Goal: Task Accomplishment & Management: Manage account settings

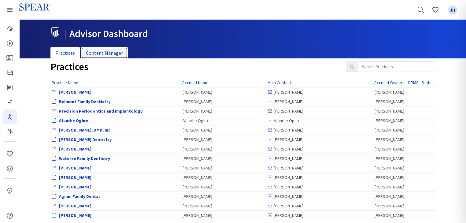
click at [115, 51] on link "Content Manager" at bounding box center [104, 53] width 47 height 12
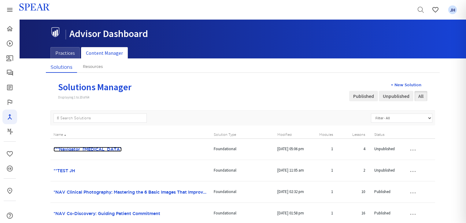
click at [102, 148] on link "***Navigator_[MEDICAL_DATA]" at bounding box center [87, 149] width 68 height 5
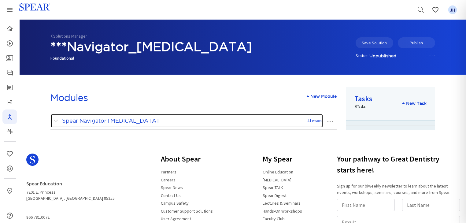
click at [57, 121] on span at bounding box center [57, 121] width 8 height 8
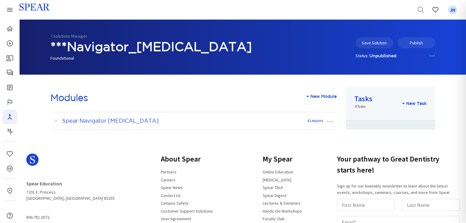
scroll to position [84, 0]
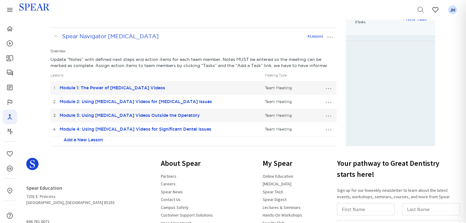
click at [329, 89] on button "…" at bounding box center [328, 88] width 13 height 10
click at [312, 99] on link "Edit Lesson" at bounding box center [308, 99] width 54 height 8
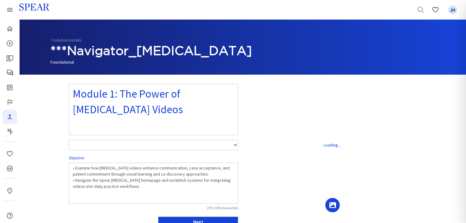
select select "number:1"
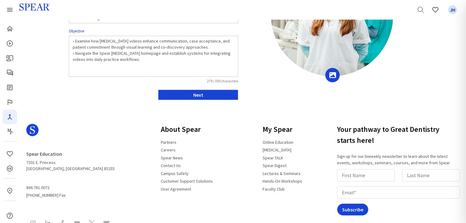
scroll to position [181, 0]
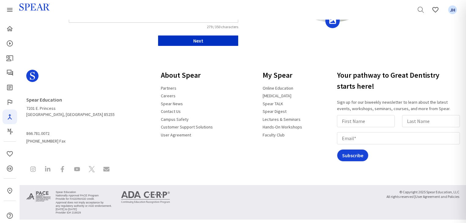
click at [213, 42] on button "Next" at bounding box center [198, 40] width 80 height 10
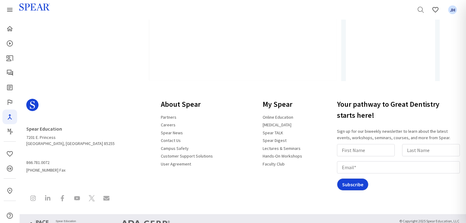
type input "Watch Video"
select select "10"
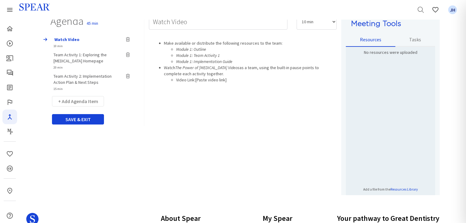
scroll to position [66, 0]
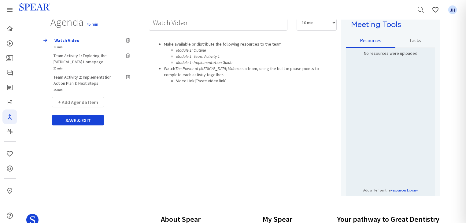
click at [97, 55] on span "Team Activity 1: Exploring the [MEDICAL_DATA] Homepage" at bounding box center [79, 59] width 53 height 12
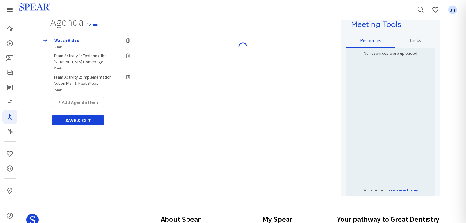
type input "Team Activity 1: Exploring the [MEDICAL_DATA] Homepage"
select select "20"
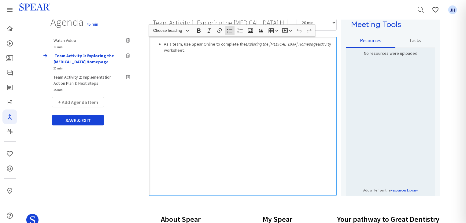
drag, startPoint x: 190, startPoint y: 43, endPoint x: 318, endPoint y: 43, distance: 127.8
click at [318, 43] on li "As a team, use Spear Online to complete the Exploring the [MEDICAL_DATA] Homepa…" at bounding box center [249, 47] width 170 height 12
click at [203, 44] on li "As a team, create the activity worksheet." at bounding box center [249, 44] width 170 height 6
drag, startPoint x: 234, startPoint y: 44, endPoint x: 245, endPoint y: 43, distance: 11.3
click at [234, 44] on li "As a team, create the activity worksheet." at bounding box center [249, 44] width 170 height 6
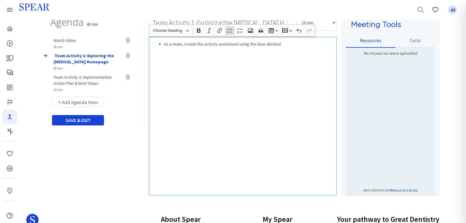
click at [262, 75] on div "As a team, create the activity worksheet using the time allotted." at bounding box center [243, 116] width 188 height 159
click at [90, 102] on button "+ Add Agenda Item" at bounding box center [78, 102] width 52 height 10
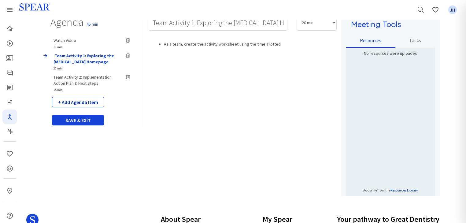
select select "5"
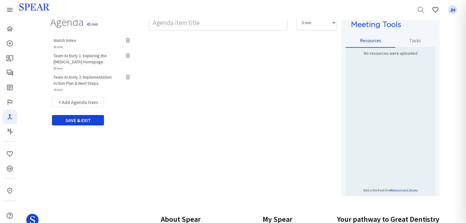
click at [88, 77] on span "Team Activity 2: Implementation Action Plan & Next Steps" at bounding box center [82, 80] width 58 height 12
type input "Team Activity 2: Implementation Action Plan & Next Steps"
select select "15"
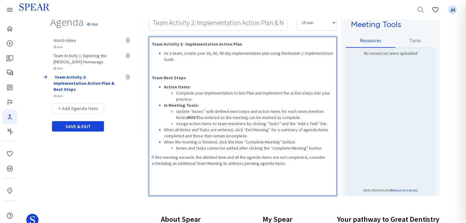
click at [197, 183] on div "Team Activity 2: Implementation Action Plan As a team, create your 30, 60, 90-d…" at bounding box center [243, 116] width 188 height 159
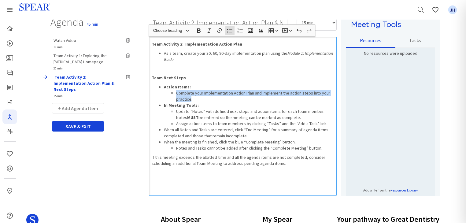
drag, startPoint x: 176, startPoint y: 93, endPoint x: 189, endPoint y: 98, distance: 14.4
click at [189, 98] on li "Complete your Implementation Action Plan and implement the action steps into yo…" at bounding box center [254, 96] width 157 height 12
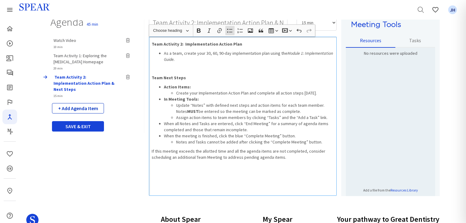
click at [95, 103] on button "+ Add Agenda Item" at bounding box center [78, 108] width 52 height 10
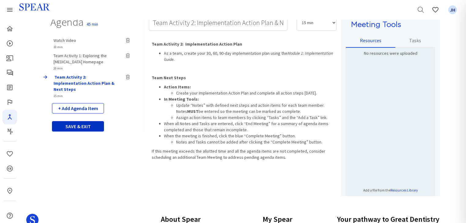
select select "5"
click at [90, 122] on button "SAVE & EXIT" at bounding box center [78, 126] width 52 height 10
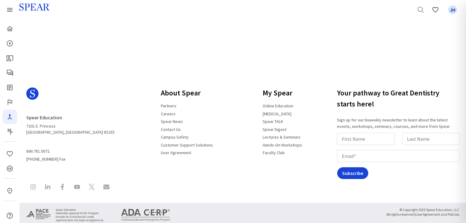
scroll to position [84, 0]
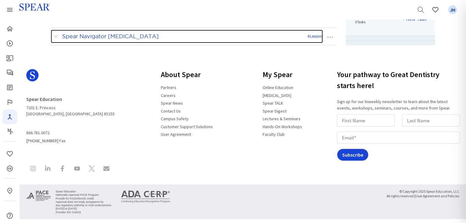
click at [55, 35] on span at bounding box center [57, 36] width 8 height 8
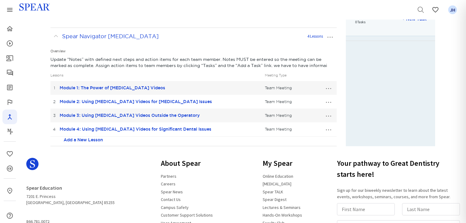
click at [329, 101] on button "…" at bounding box center [328, 102] width 13 height 10
click at [307, 112] on link "Edit Lesson" at bounding box center [308, 113] width 54 height 8
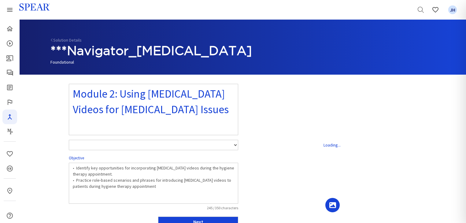
select select "number:1"
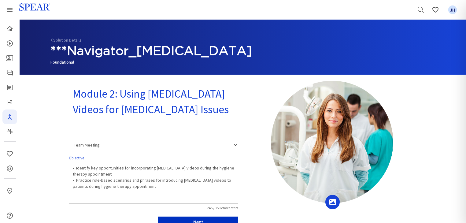
click at [230, 218] on button "Next" at bounding box center [198, 221] width 80 height 10
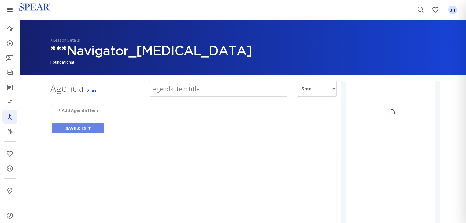
type input "Watch Video"
select select "10"
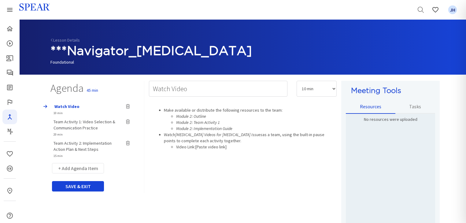
click at [93, 122] on span "Team Activity 1: Video Selection & Communication Practice" at bounding box center [84, 125] width 62 height 12
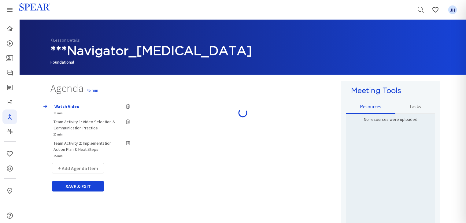
type input "Team Activity 1: Video Selection & Communication Practice"
select select "20"
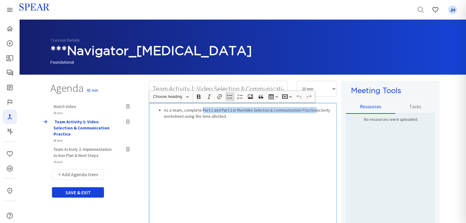
drag, startPoint x: 201, startPoint y: 110, endPoint x: 315, endPoint y: 112, distance: 114.0
click at [315, 112] on li "As a team, complete Part 1 and Part 2 in the Video Selection & Communication Pr…" at bounding box center [249, 113] width 170 height 12
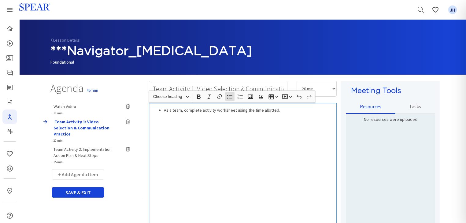
click at [247, 137] on div "As a team, complete activity worksheet using the time allotted." at bounding box center [243, 182] width 188 height 159
click at [269, 136] on div "As a team, complete the activity worksheet using the time allotted." at bounding box center [243, 182] width 188 height 159
click at [84, 169] on button "+ Add Agenda Item" at bounding box center [78, 174] width 52 height 10
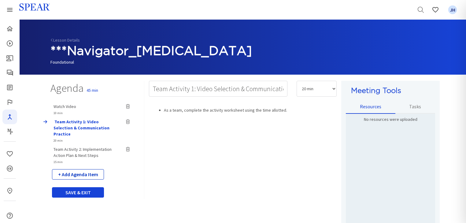
select select "5"
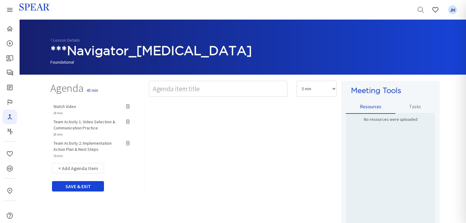
click at [88, 143] on span "Team Activity 2: Implementation Action Plan & Next Steps" at bounding box center [82, 146] width 58 height 12
type input "Team Activity 2: Implementation Action Plan & Next Steps"
select select "15"
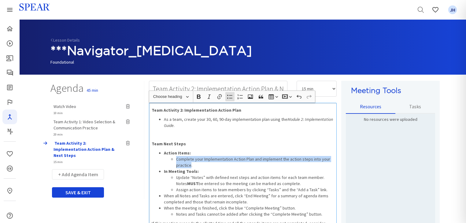
drag, startPoint x: 175, startPoint y: 159, endPoint x: 190, endPoint y: 164, distance: 15.4
click at [190, 164] on ul "Complete your Implementation Action Plan and implement the action steps into yo…" at bounding box center [249, 162] width 170 height 12
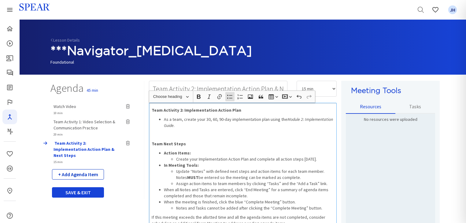
click at [83, 169] on button "+ Add Agenda Item" at bounding box center [78, 174] width 52 height 10
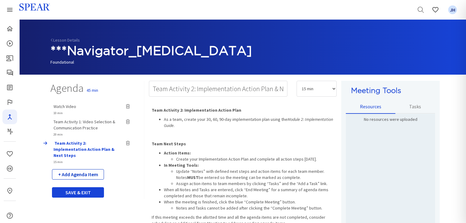
select select "5"
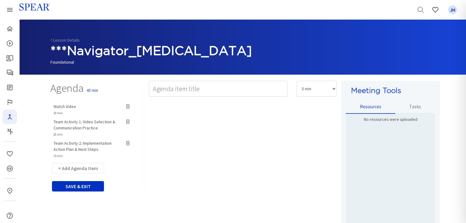
click at [83, 187] on button "SAVE & EXIT" at bounding box center [78, 186] width 52 height 10
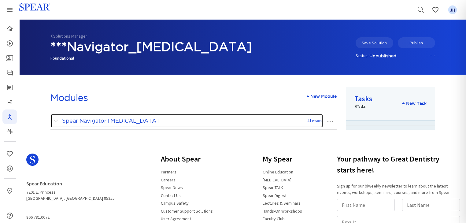
click at [57, 120] on span at bounding box center [57, 121] width 8 height 8
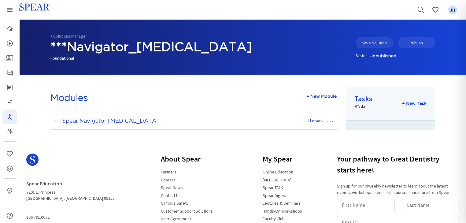
scroll to position [84, 0]
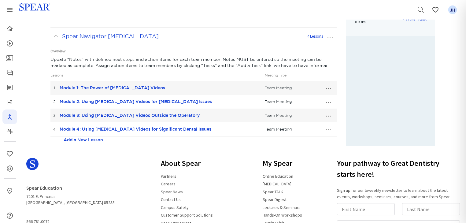
click at [329, 114] on button "…" at bounding box center [328, 115] width 13 height 10
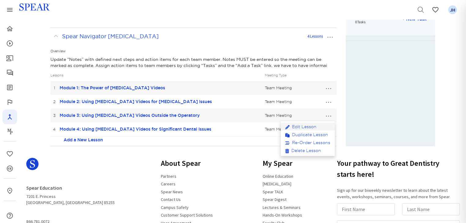
click at [306, 126] on link "Edit Lesson" at bounding box center [308, 127] width 54 height 8
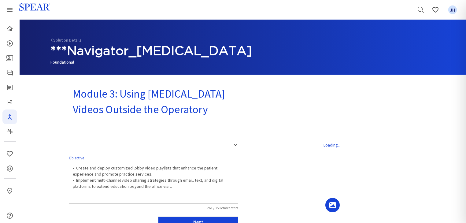
select select "number:1"
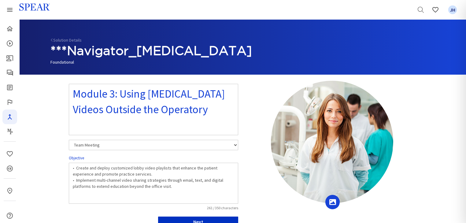
click at [227, 218] on button "Next" at bounding box center [198, 221] width 80 height 10
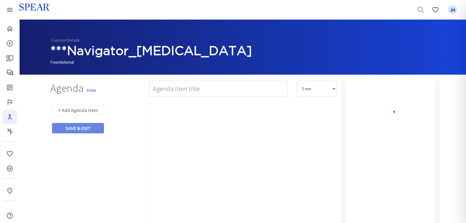
type input "Watch Video"
select select "10"
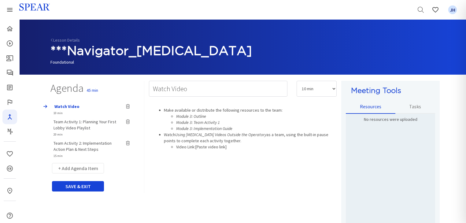
click at [93, 121] on span "Team Activity 1: Planning Your First Lobby Video Playlist" at bounding box center [84, 125] width 63 height 12
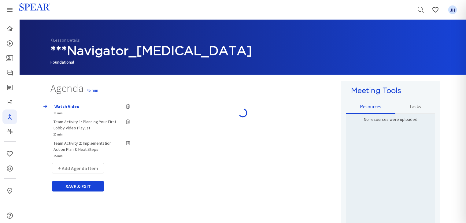
type input "Team Activity 1: Planning Your First Lobby Video Playlist"
select select "20"
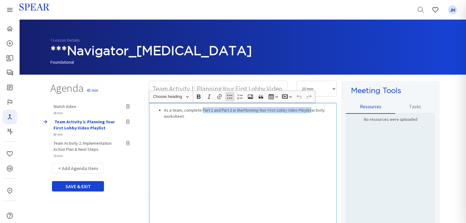
drag, startPoint x: 201, startPoint y: 110, endPoint x: 311, endPoint y: 111, distance: 109.7
click at [311, 111] on li "As a team, complete Part 1 and Part 2 in the Planning Your First Lobby Video Pl…" at bounding box center [249, 113] width 170 height 12
drag, startPoint x: 240, startPoint y: 109, endPoint x: 246, endPoint y: 111, distance: 5.8
click at [240, 110] on li "As a team, complete the activity worksheet." at bounding box center [249, 110] width 170 height 6
click at [245, 129] on div "As a team, complete the activity worksheet using the time allotted." at bounding box center [243, 182] width 188 height 159
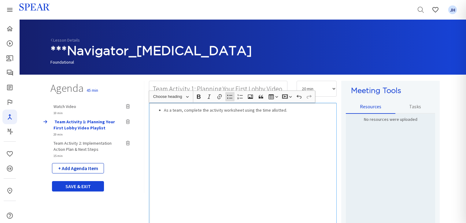
click at [88, 169] on button "+ Add Agenda Item" at bounding box center [78, 168] width 52 height 10
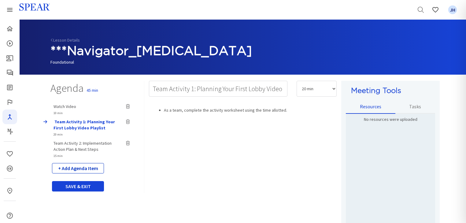
select select "5"
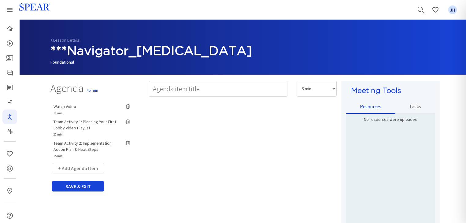
click at [88, 144] on span "Team Activity 2: Implementation Action Plan & Next Steps" at bounding box center [82, 146] width 58 height 12
type input "Team Activity 2: Implementation Action Plan & Next Steps"
select select "15"
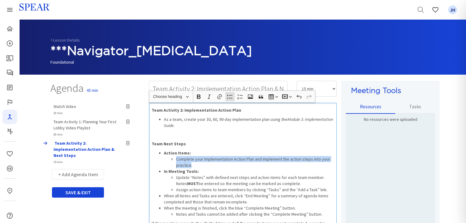
drag, startPoint x: 176, startPoint y: 158, endPoint x: 190, endPoint y: 164, distance: 15.1
click at [190, 164] on ul "Complete your Implementation Action Plan and implement the action steps into yo…" at bounding box center [249, 162] width 170 height 12
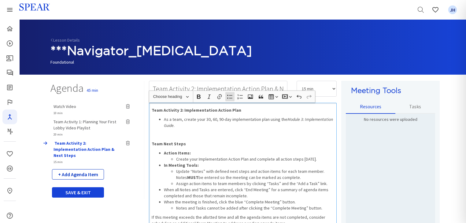
click at [81, 169] on button "+ Add Agenda Item" at bounding box center [78, 174] width 52 height 10
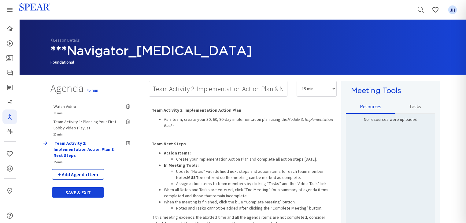
select select "5"
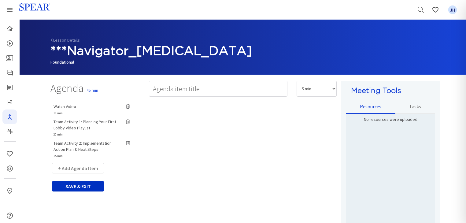
click at [87, 187] on button "SAVE & EXIT" at bounding box center [78, 186] width 52 height 10
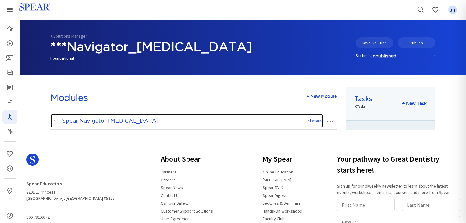
click at [55, 120] on span at bounding box center [57, 121] width 8 height 8
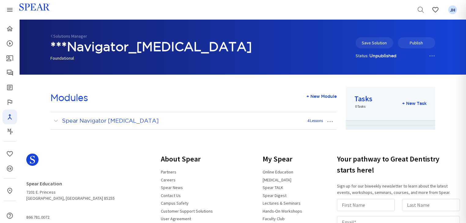
scroll to position [84, 0]
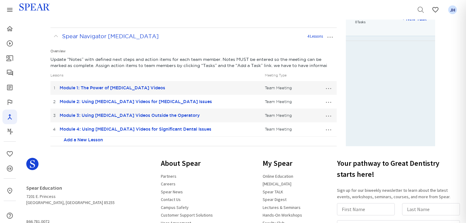
click at [329, 128] on button "…" at bounding box center [328, 129] width 13 height 10
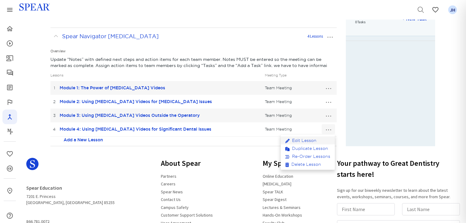
click at [307, 140] on link "Edit Lesson" at bounding box center [308, 140] width 54 height 8
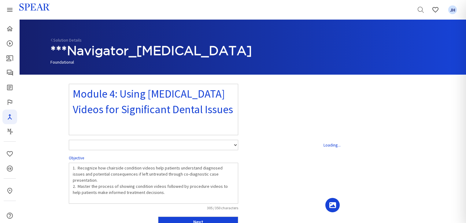
select select "number:1"
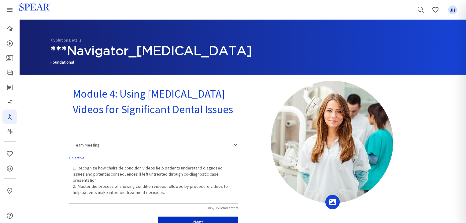
click at [214, 218] on button "Next" at bounding box center [198, 221] width 80 height 10
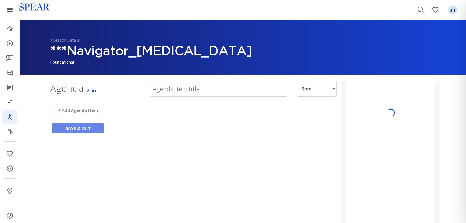
type input "Watch Video"
select select "10"
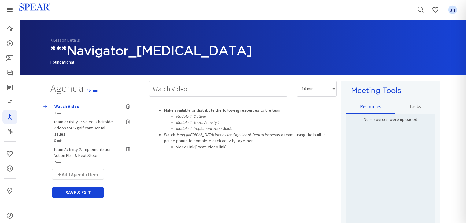
click at [84, 121] on span "Team Activity 1: Select Chairside Videos for Significant Dental Issues" at bounding box center [82, 128] width 59 height 18
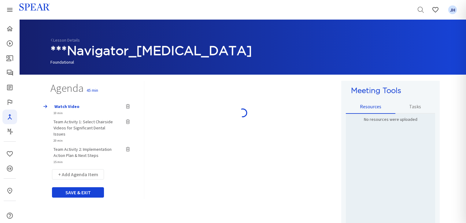
type input "Team Activity 1: Select Chairside Videos for Significant Dental Issues"
select select "20"
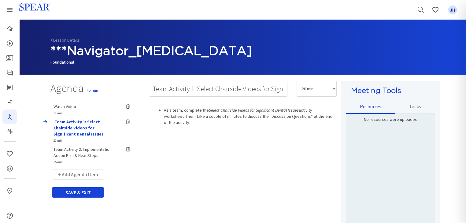
click at [68, 108] on span "Watch Video" at bounding box center [64, 107] width 23 height 6
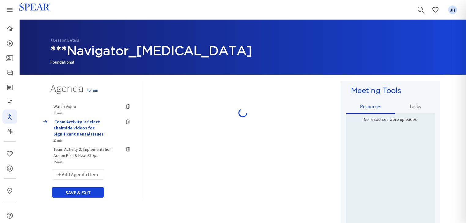
type input "Watch Video"
select select "10"
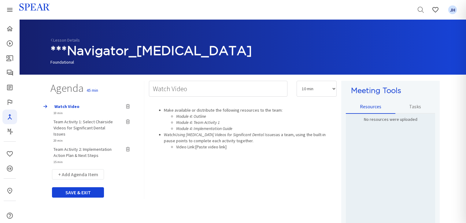
click at [83, 122] on span "Team Activity 1: Select Chairside Videos for Significant Dental Issues" at bounding box center [82, 128] width 59 height 18
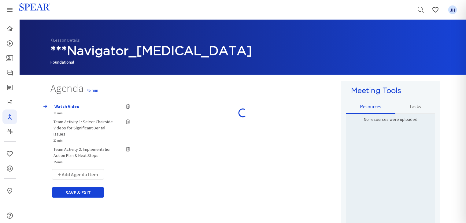
type input "Team Activity 1: Select Chairside Videos for Significant Dental Issues"
select select "20"
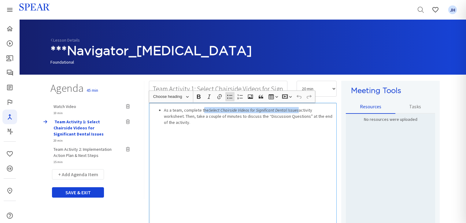
drag, startPoint x: 201, startPoint y: 110, endPoint x: 296, endPoint y: 108, distance: 94.5
click at [296, 108] on li "As a team, complete the Select Chairside Videos for Significant Dental Issues a…" at bounding box center [249, 116] width 170 height 18
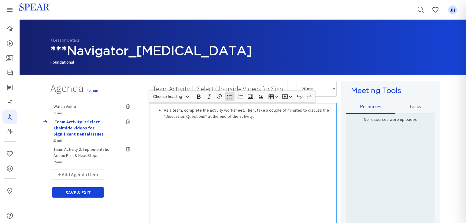
drag, startPoint x: 240, startPoint y: 111, endPoint x: 252, endPoint y: 111, distance: 12.9
click at [240, 111] on li "As a team, complete the activity worksheet. Then, take a couple of minutes to d…" at bounding box center [249, 113] width 170 height 12
click at [223, 117] on div "As a team, complete the activity worksheet using the time allotted." at bounding box center [243, 182] width 188 height 159
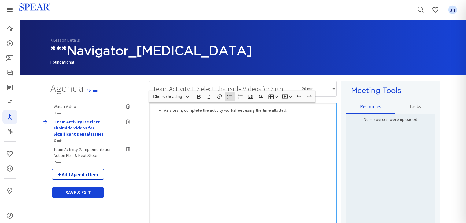
click at [91, 175] on button "+ Add Agenda Item" at bounding box center [78, 174] width 52 height 10
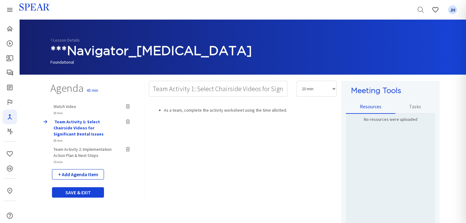
select select "5"
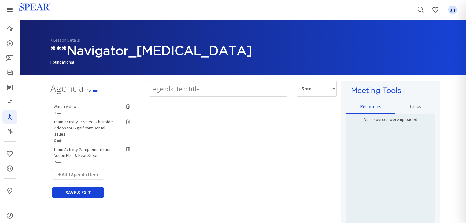
click at [94, 146] on span "Team Activity 2: Implementation Action Plan & Next Steps" at bounding box center [82, 152] width 58 height 12
type input "Team Activity 2: Implementation Action Plan & Next Steps"
select select "15"
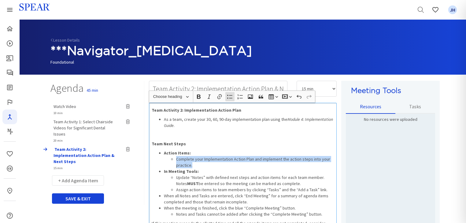
drag, startPoint x: 176, startPoint y: 159, endPoint x: 191, endPoint y: 163, distance: 15.2
click at [191, 163] on li "Complete your Implementation Action Plan and implement the action steps into yo…" at bounding box center [254, 162] width 157 height 12
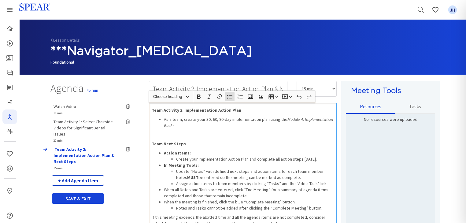
click at [87, 175] on button "+ Add Agenda Item" at bounding box center [78, 180] width 52 height 10
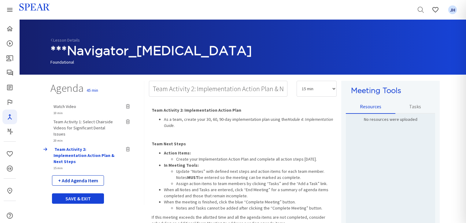
select select "5"
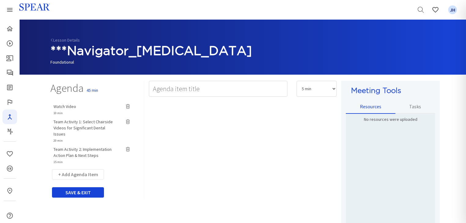
click at [72, 107] on span "Watch Video" at bounding box center [64, 107] width 23 height 6
type input "Watch Video"
select select "10"
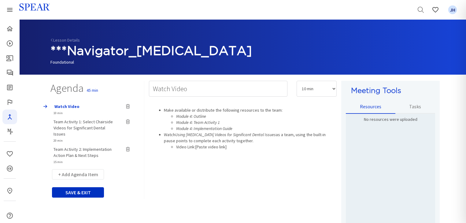
click at [87, 187] on button "SAVE & EXIT" at bounding box center [78, 192] width 52 height 10
